Goal: Navigation & Orientation: Go to known website

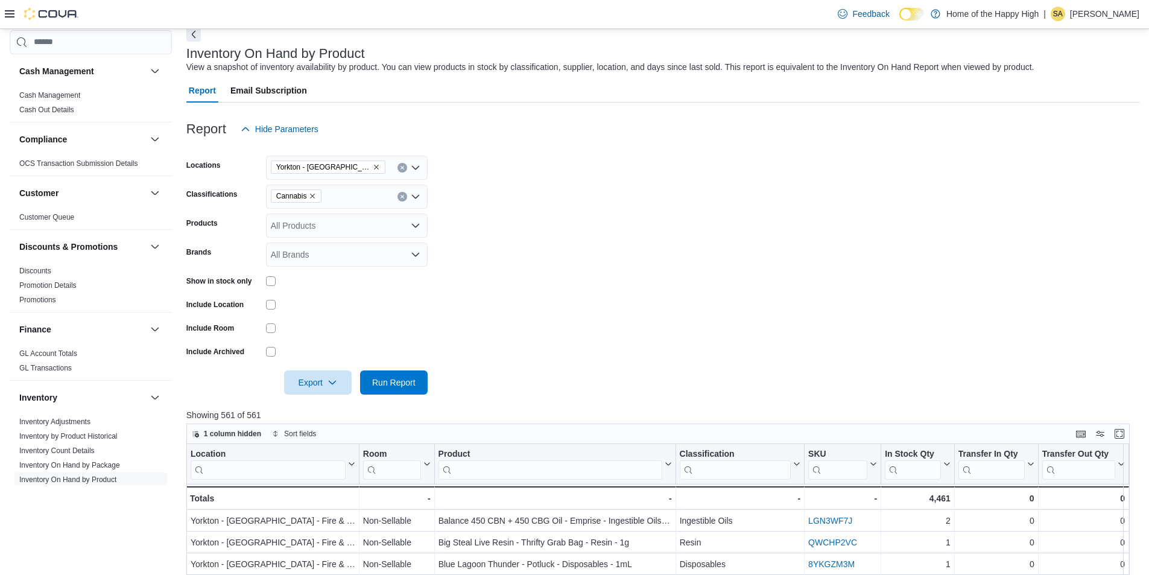
scroll to position [121, 0]
